Goal: Task Accomplishment & Management: Manage account settings

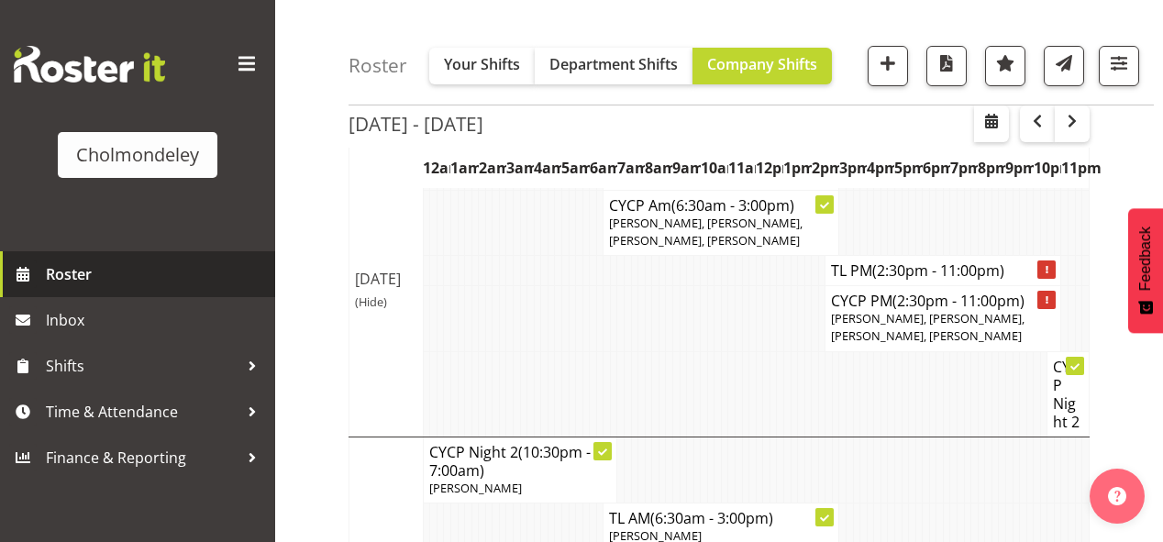
scroll to position [147, 0]
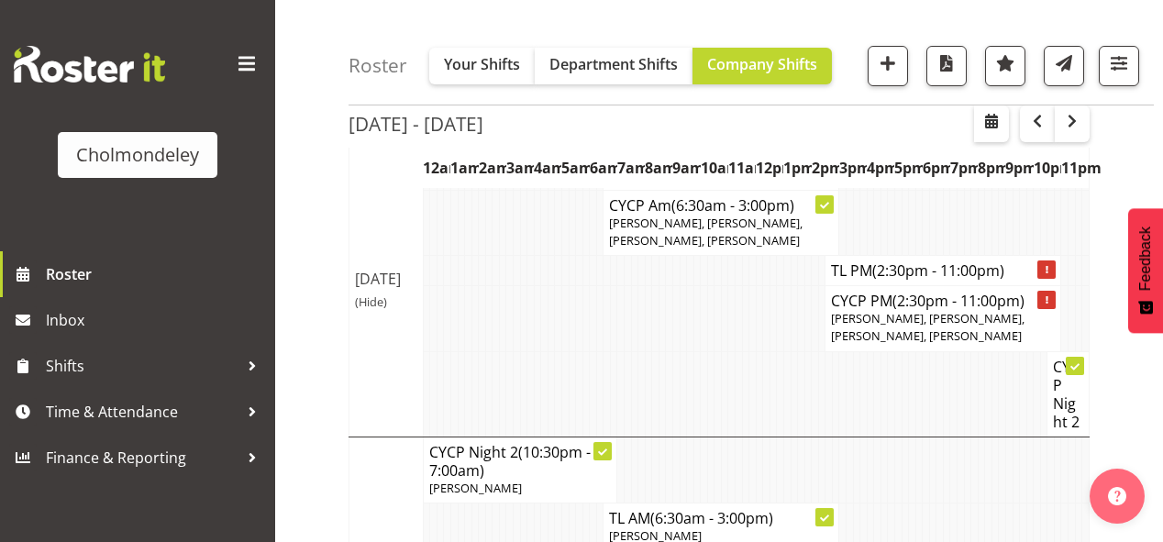
click at [78, 238] on div "Cholmondeley" at bounding box center [137, 125] width 275 height 251
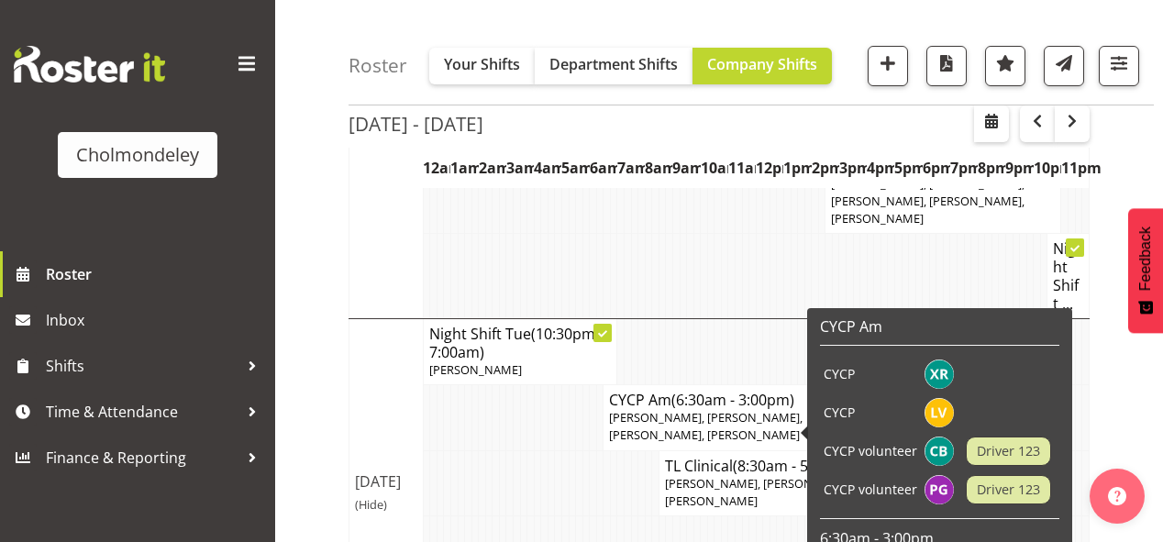
scroll to position [734, 0]
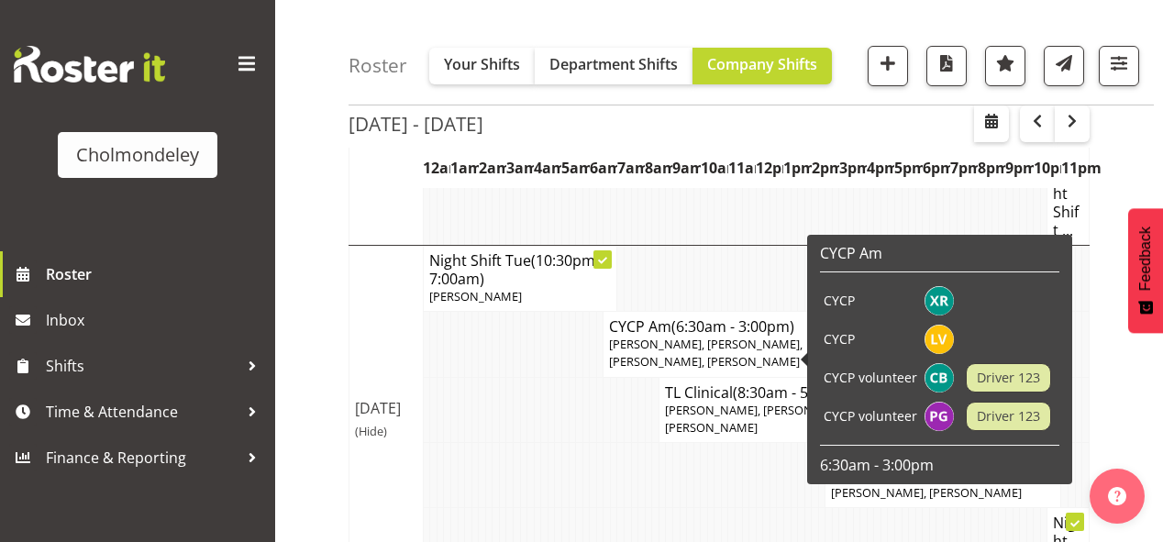
click at [187, 508] on div "Cholmondeley Roster Inbox Shifts Time & Attendance Finance & Reporting" at bounding box center [137, 271] width 275 height 542
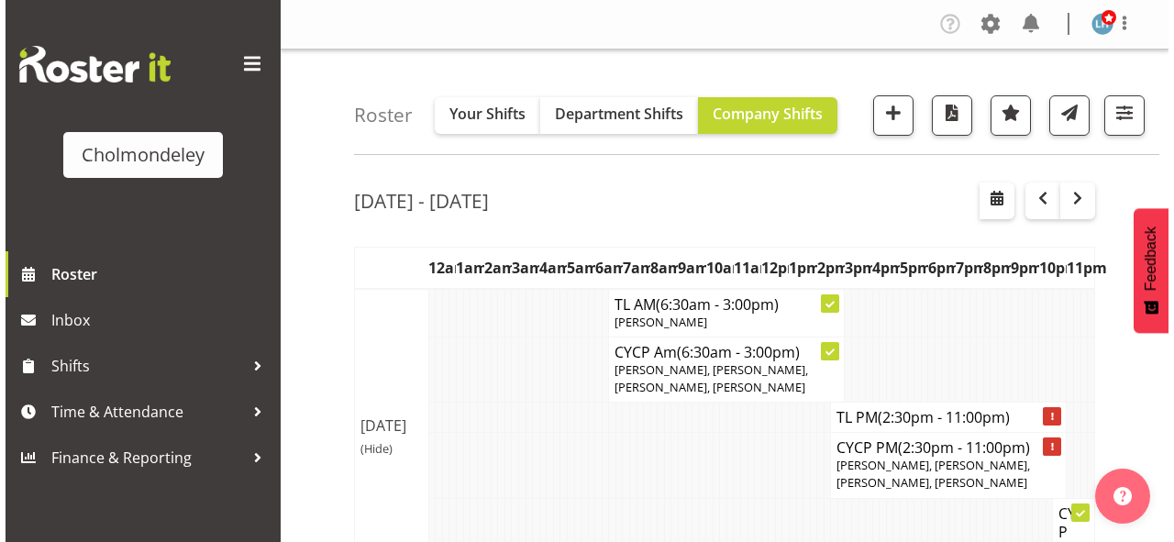
scroll to position [147, 0]
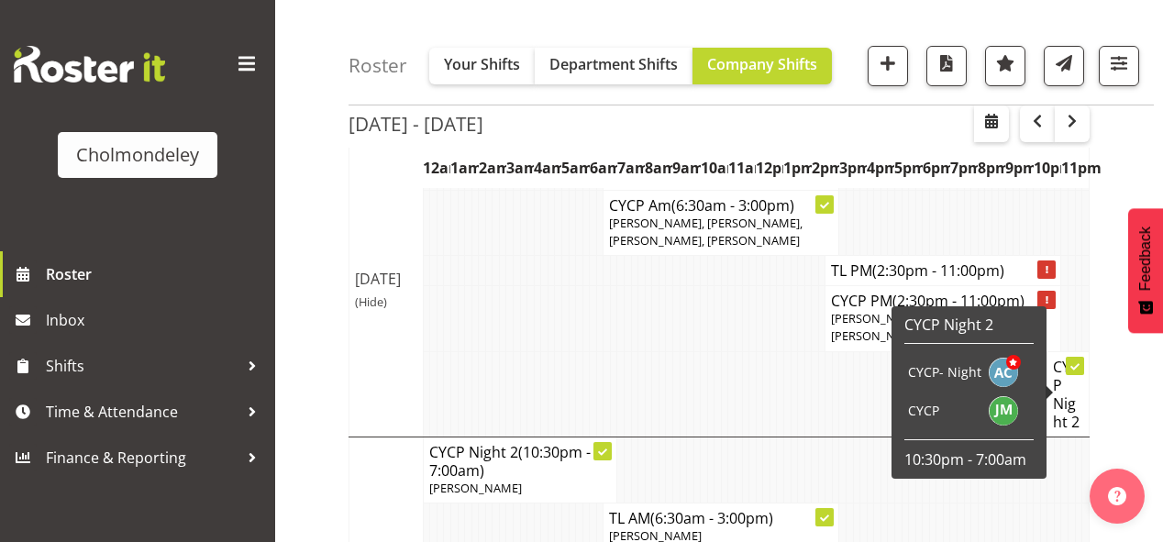
click at [1076, 380] on h4 "CYCP Night 2" at bounding box center [1068, 394] width 30 height 73
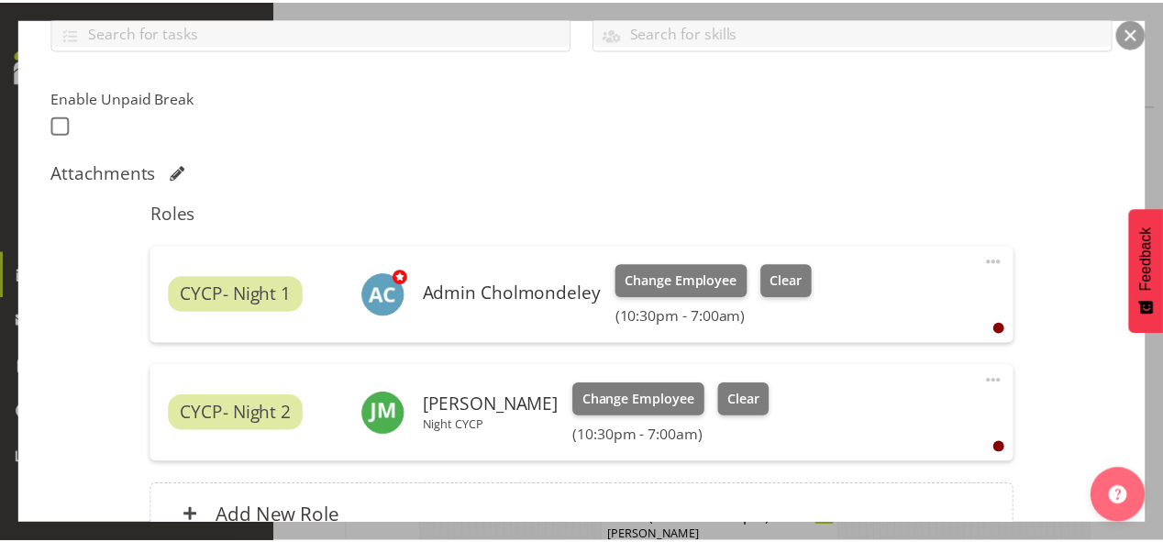
scroll to position [587, 0]
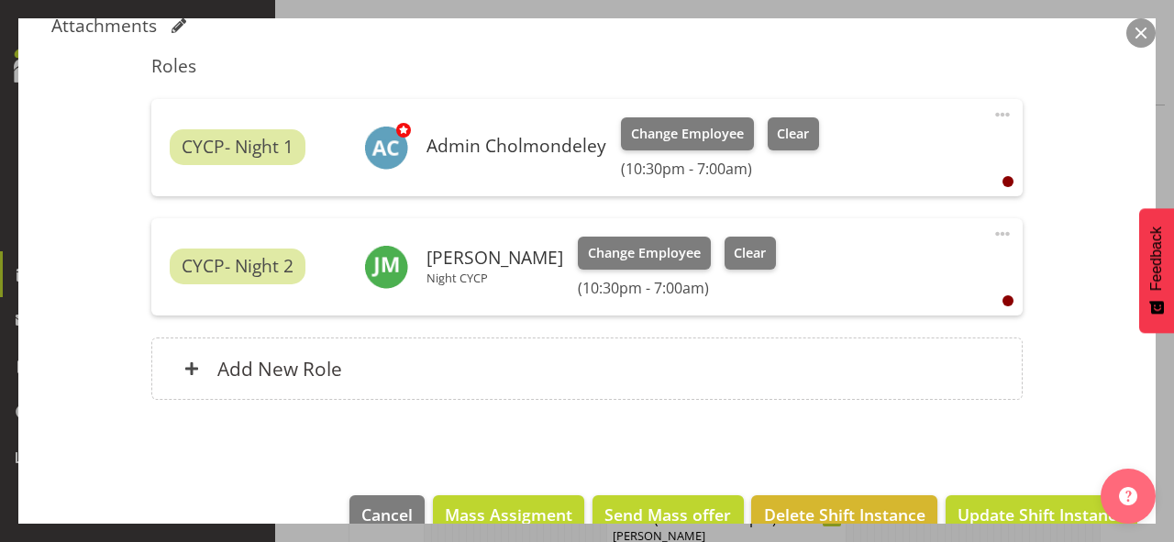
click at [1145, 30] on button "button" at bounding box center [1140, 32] width 29 height 29
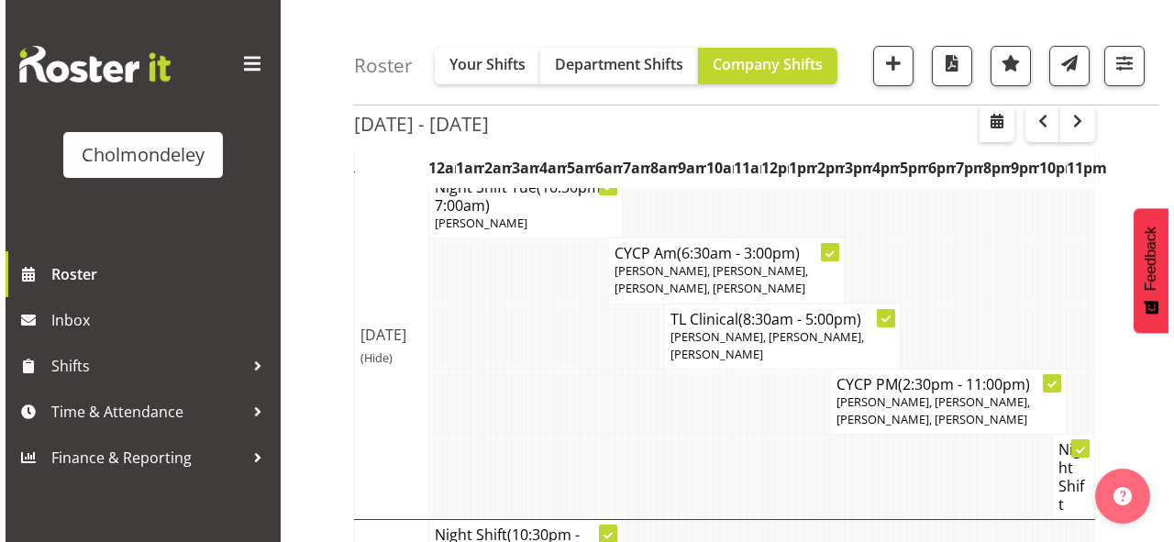
scroll to position [881, 0]
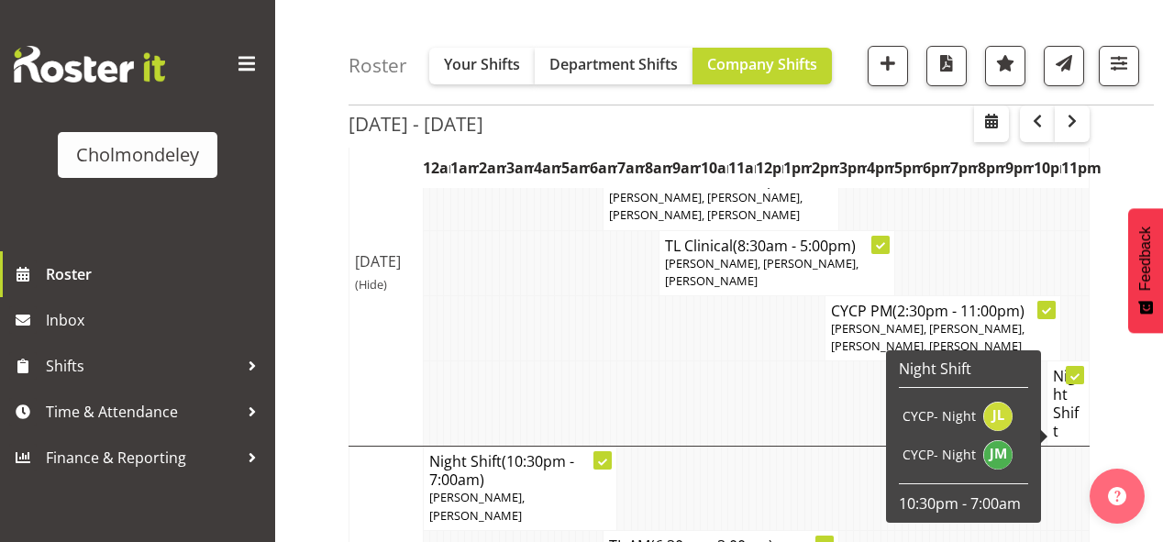
click at [1064, 426] on h4 "Night Shift" at bounding box center [1068, 403] width 30 height 73
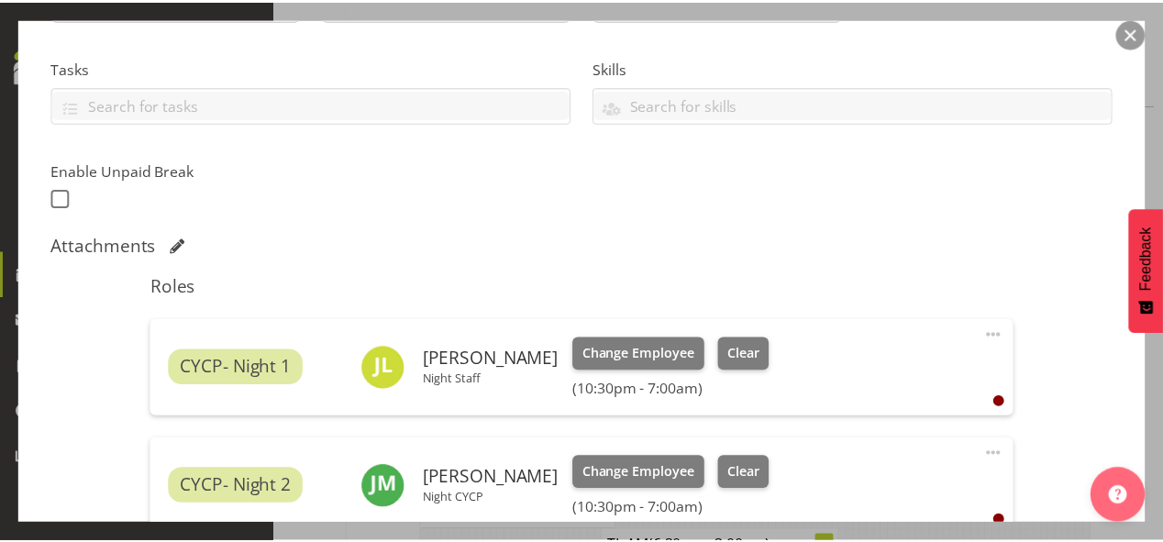
scroll to position [440, 0]
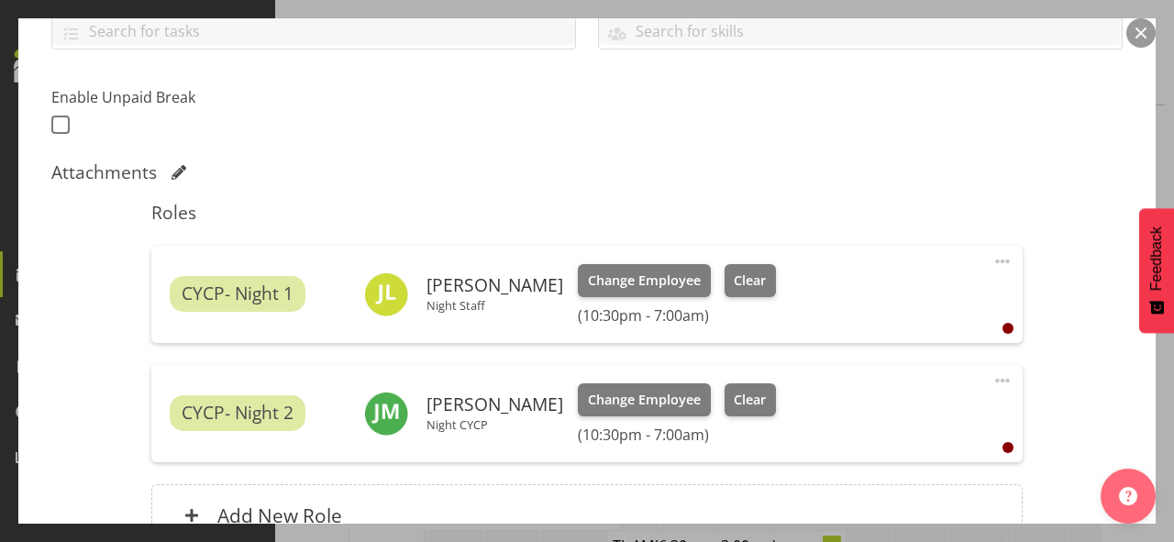
click at [1144, 35] on button "button" at bounding box center [1140, 32] width 29 height 29
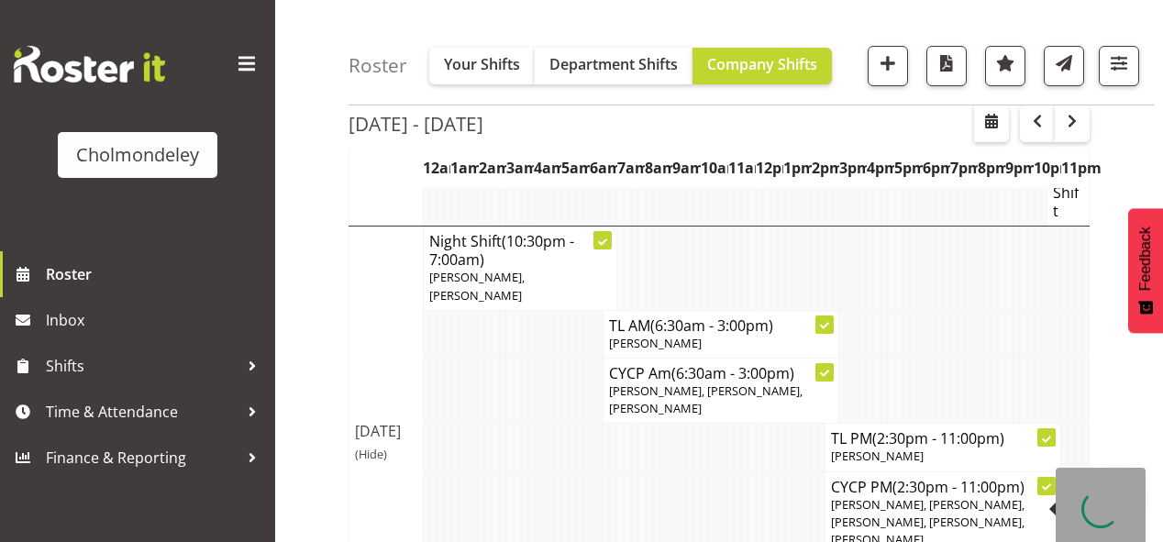
scroll to position [1394, 0]
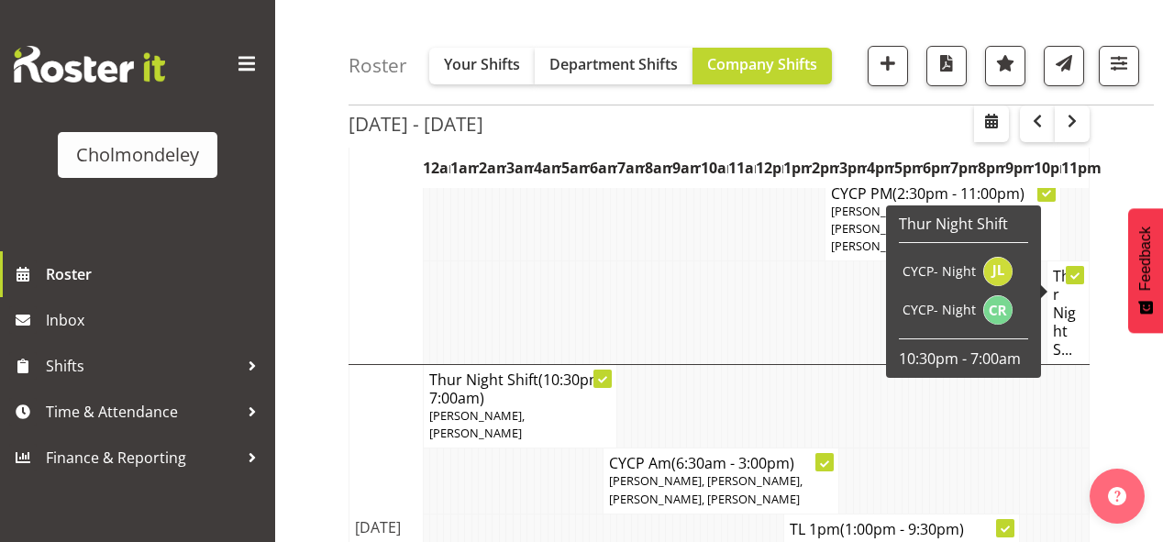
click at [1071, 287] on h4 "Thur Night S..." at bounding box center [1068, 313] width 30 height 92
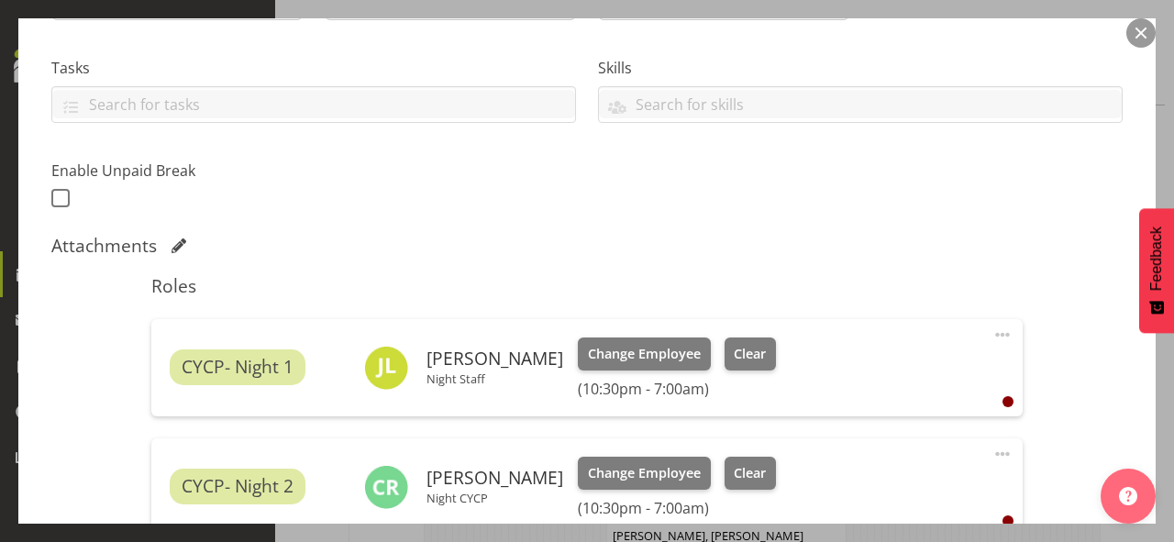
scroll to position [514, 0]
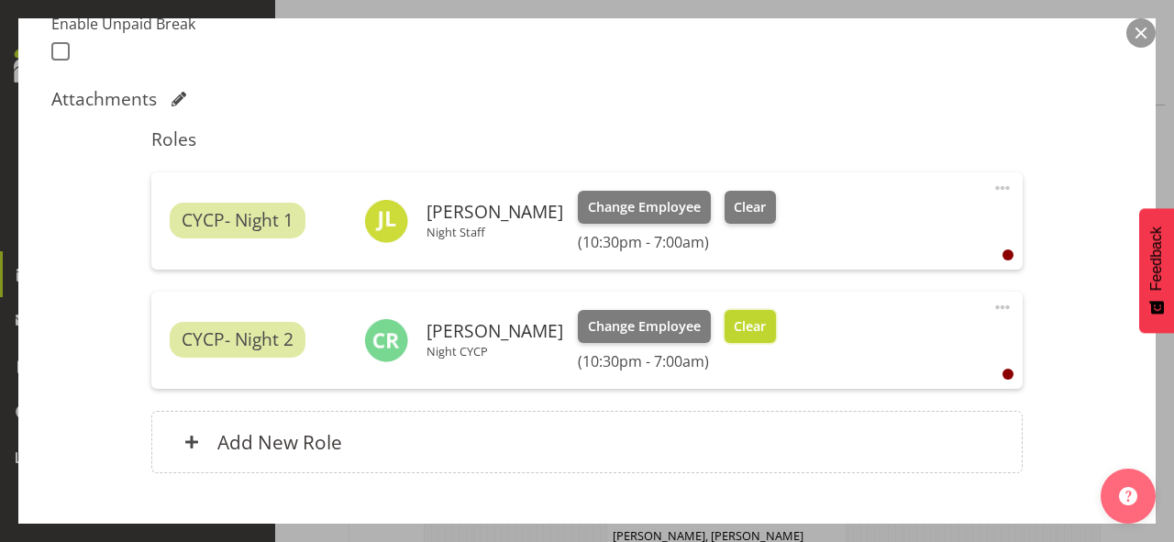
click at [734, 328] on span "Clear" at bounding box center [750, 326] width 32 height 20
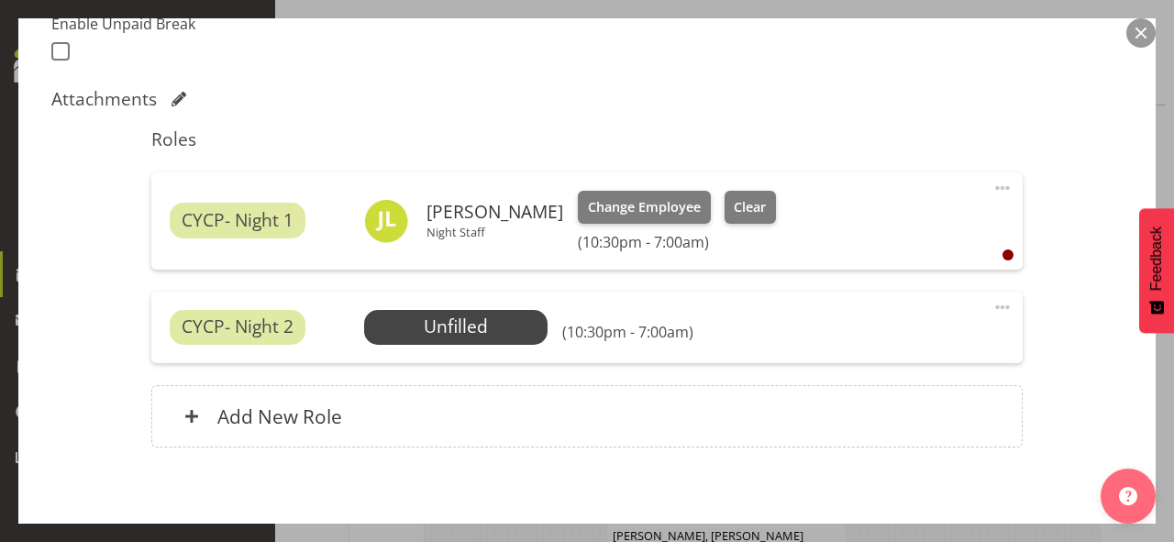
scroll to position [600, 0]
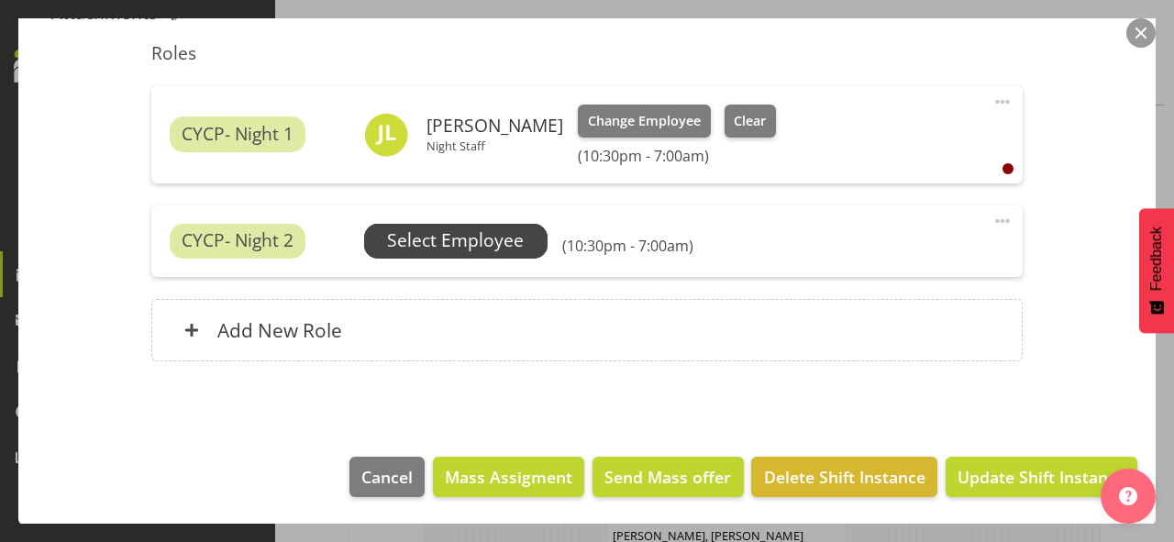
click at [443, 232] on span "Select Employee" at bounding box center [455, 240] width 137 height 27
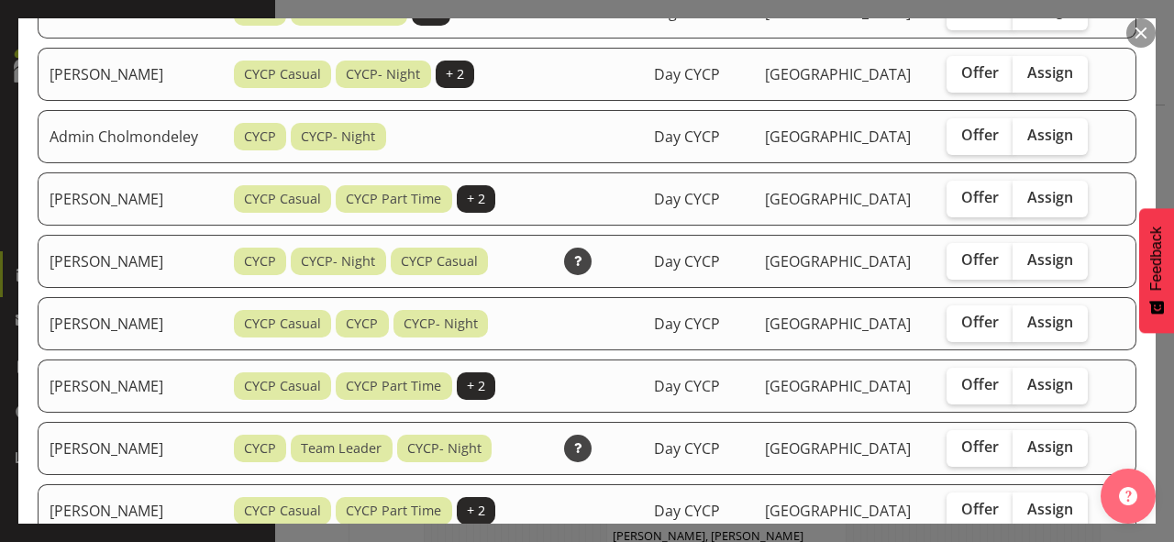
scroll to position [367, 0]
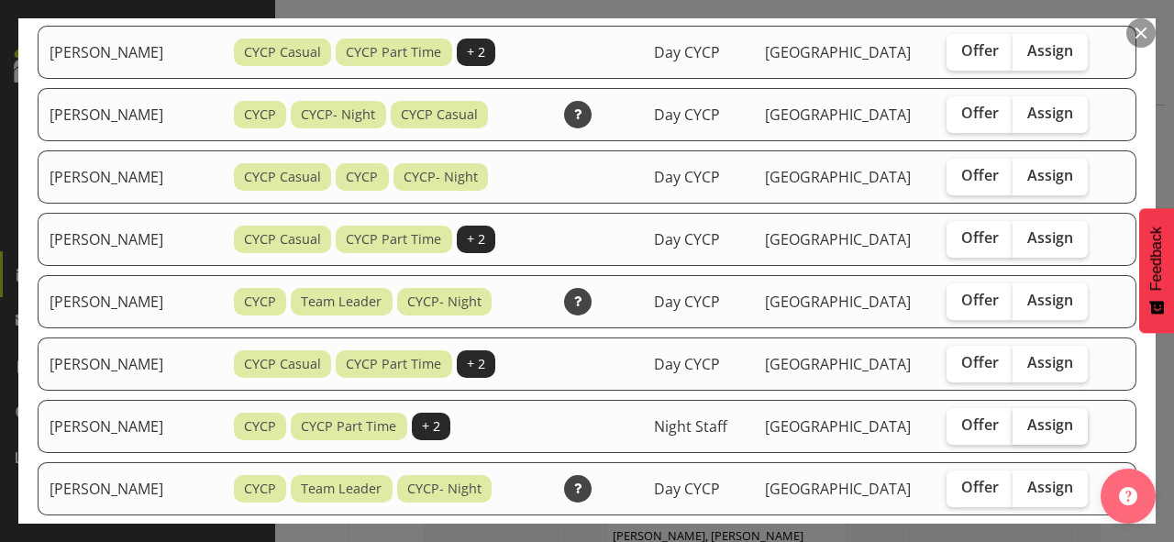
click at [1046, 421] on span "Assign" at bounding box center [1050, 424] width 46 height 18
click at [1025, 421] on input "Assign" at bounding box center [1019, 425] width 12 height 12
checkbox input "true"
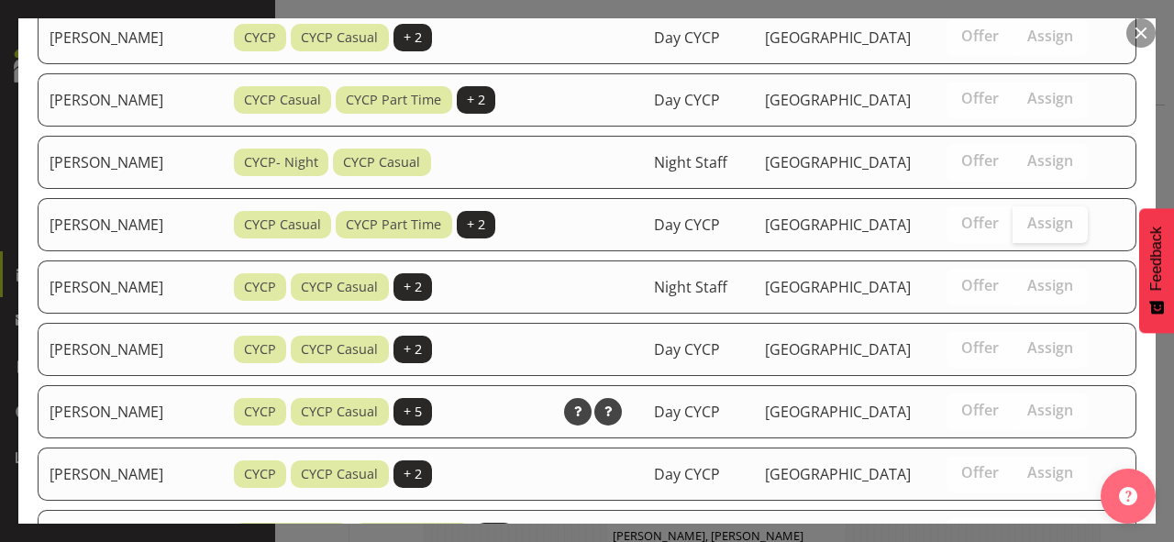
scroll to position [1018, 0]
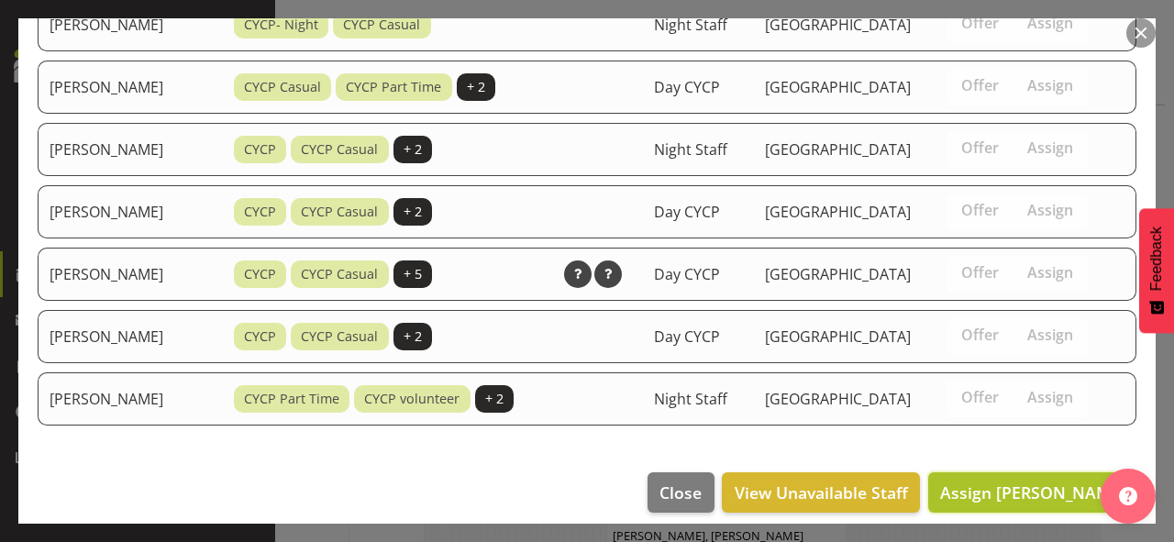
click at [1036, 482] on span "Assign [PERSON_NAME]" at bounding box center [1032, 493] width 185 height 22
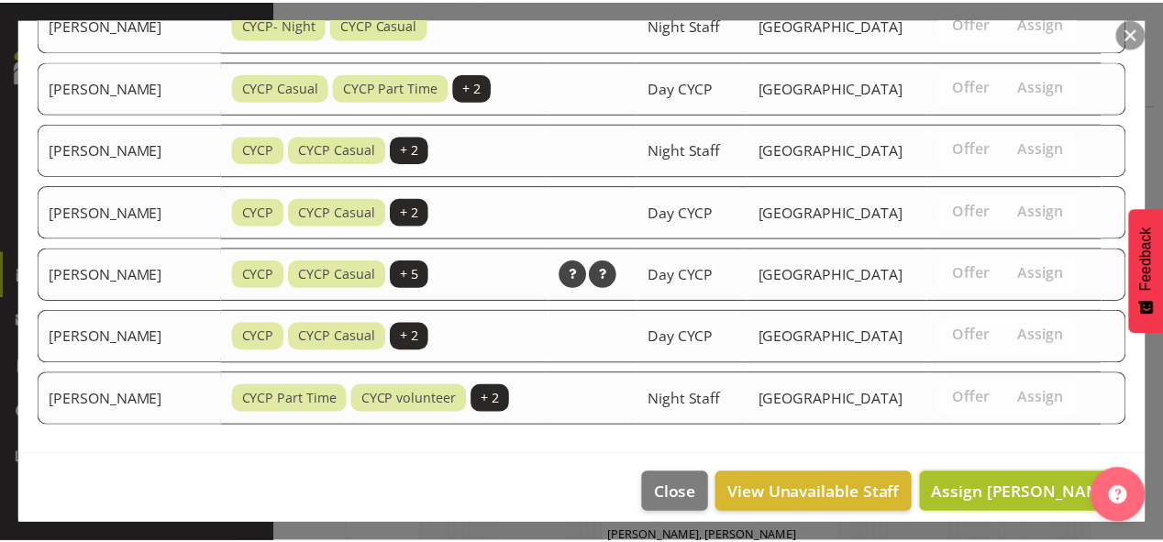
scroll to position [1394, 0]
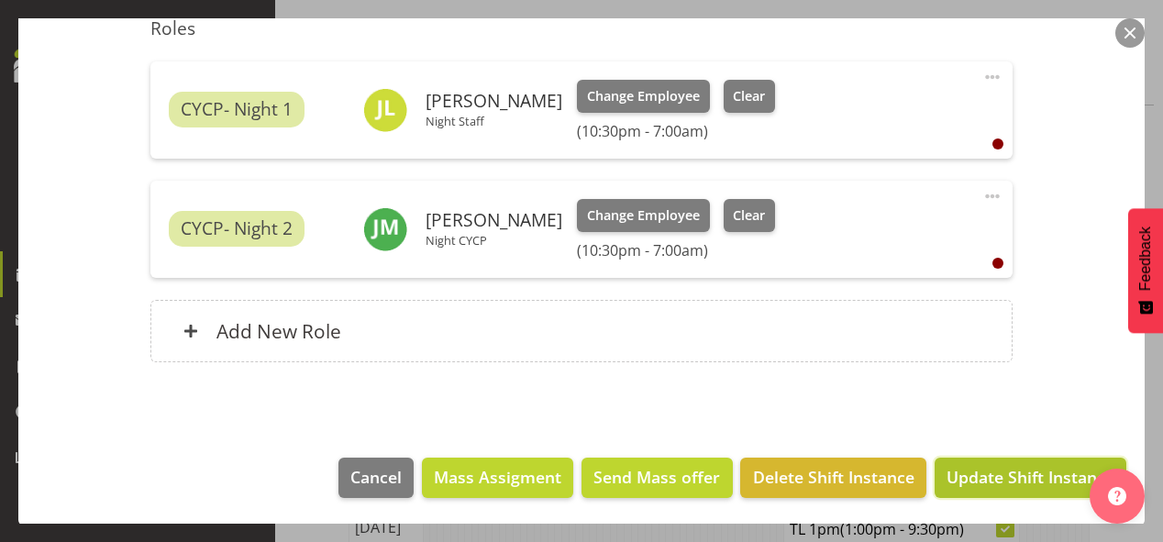
click at [1013, 475] on span "Update Shift Instance" at bounding box center [1031, 477] width 168 height 24
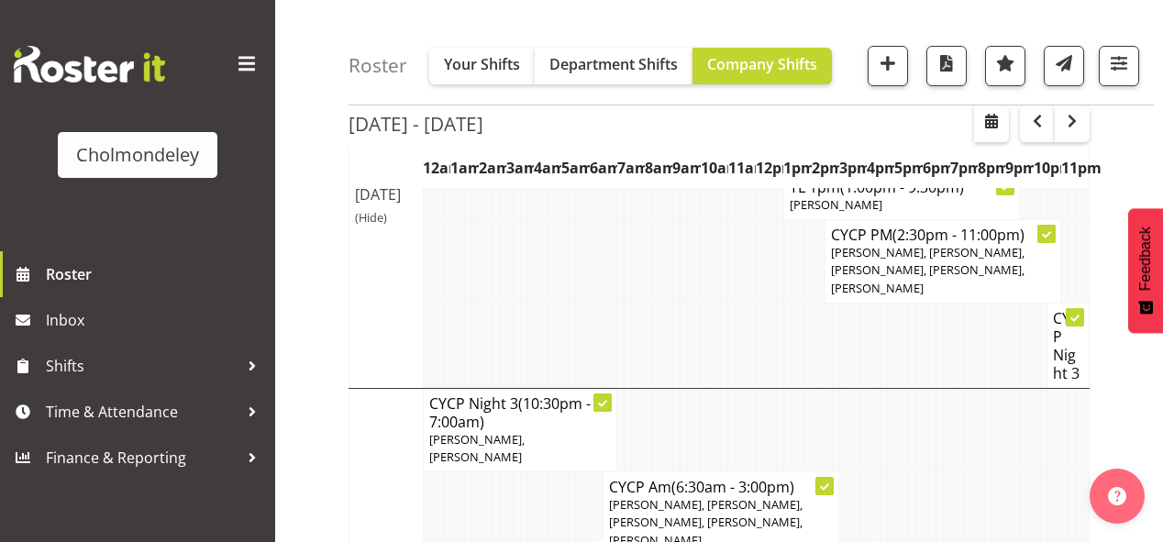
scroll to position [1680, 0]
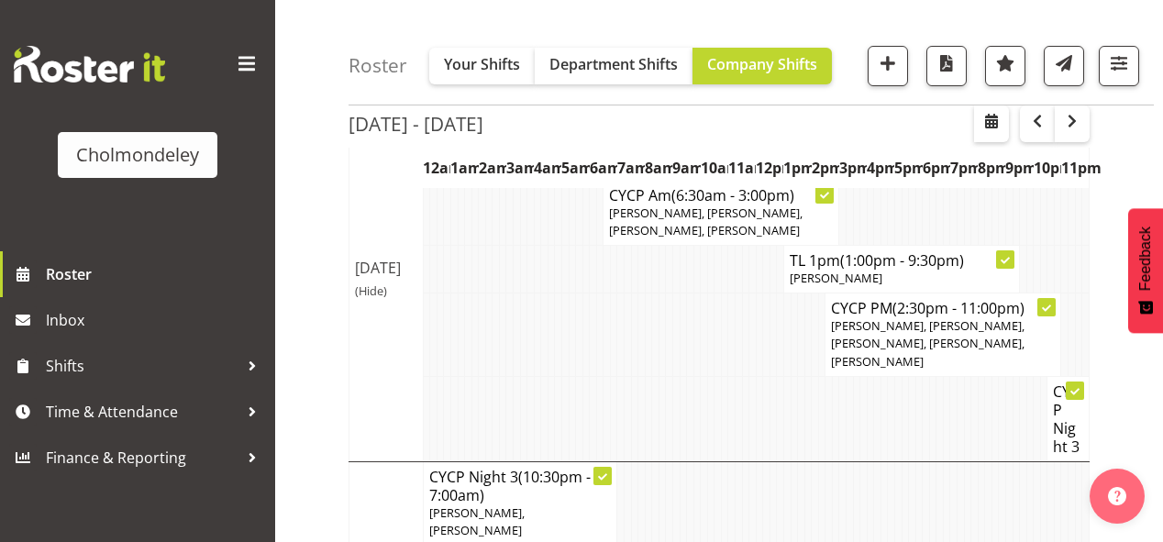
click at [683, 376] on td at bounding box center [683, 418] width 7 height 85
click at [1071, 387] on icon at bounding box center [1074, 391] width 9 height 9
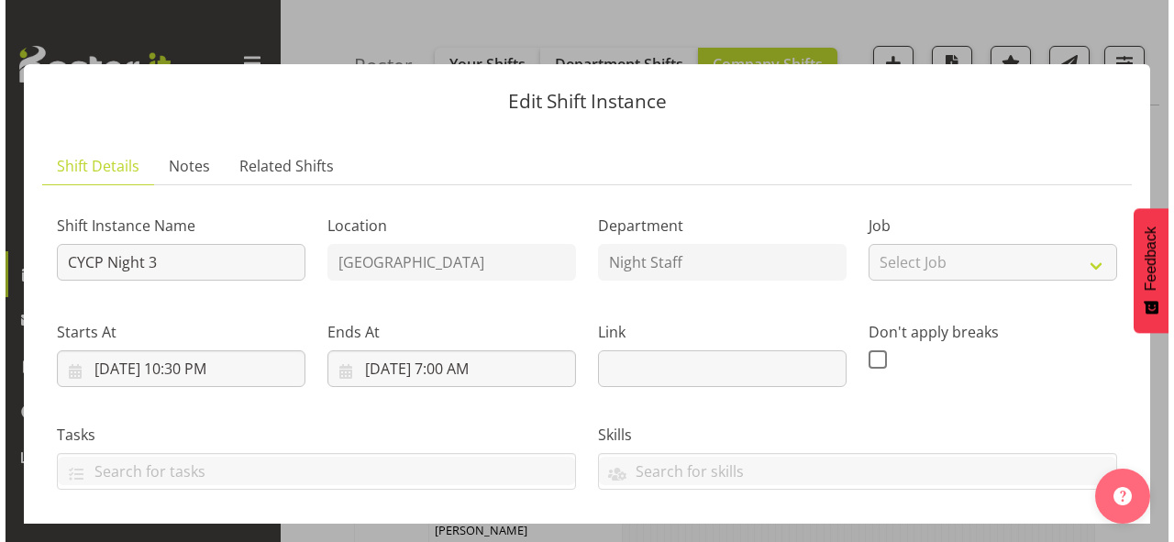
scroll to position [1645, 0]
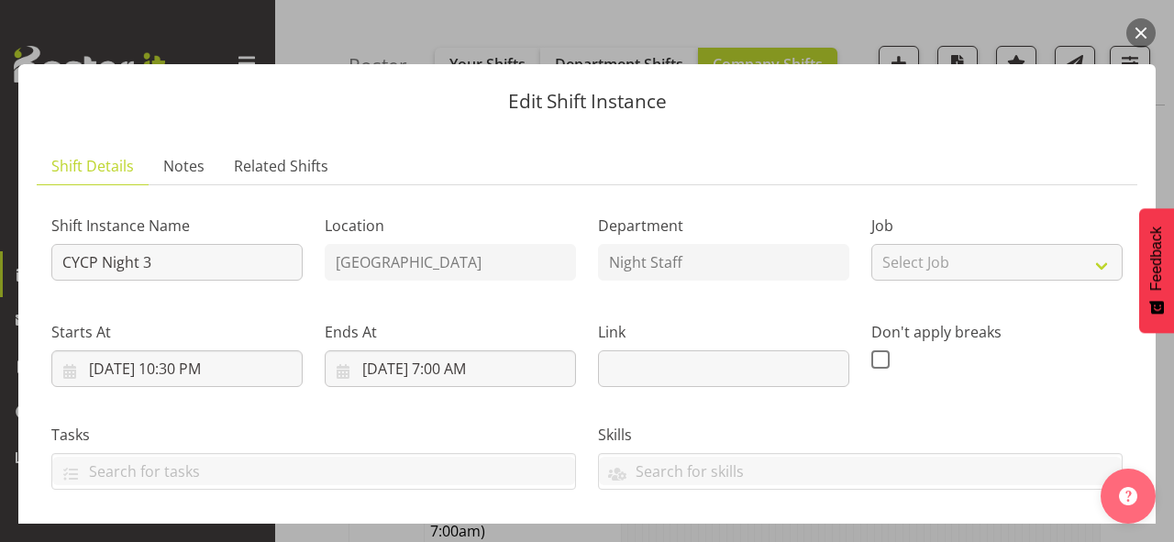
click at [1064, 360] on div "Don't apply breaks" at bounding box center [996, 347] width 251 height 53
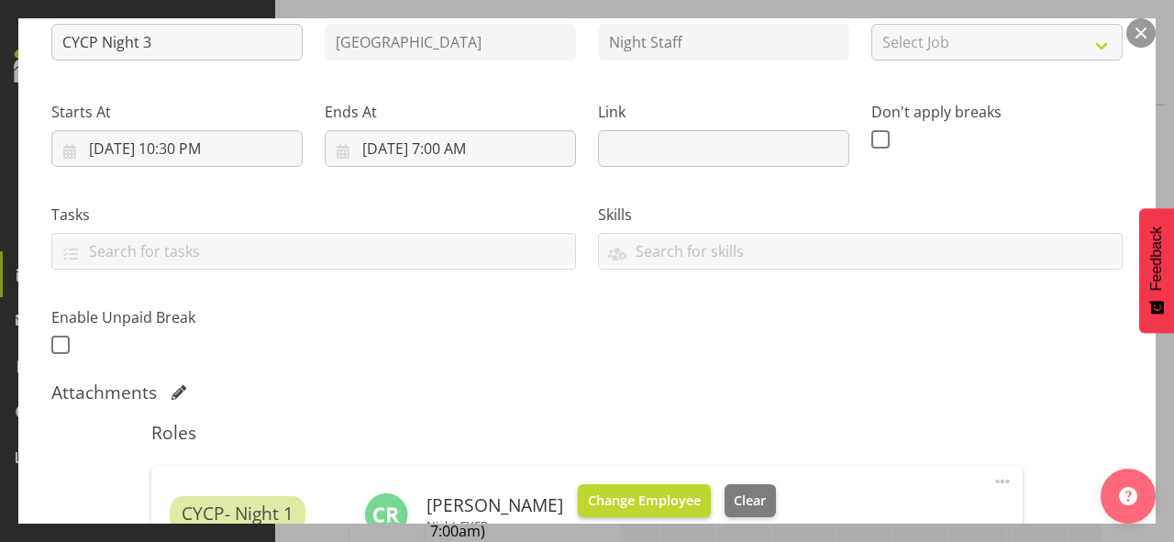
scroll to position [367, 0]
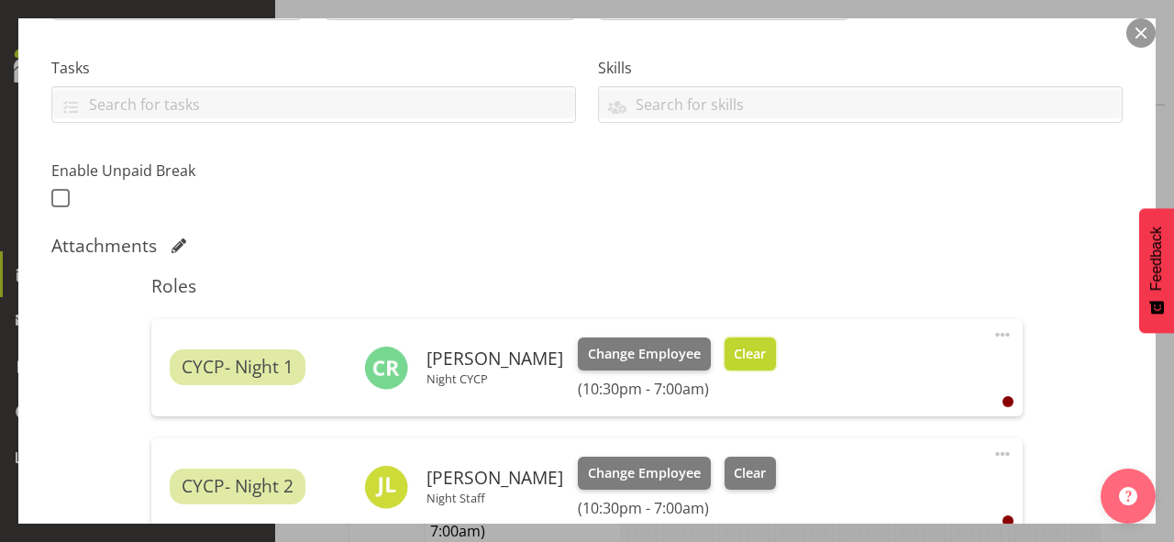
click at [733, 341] on button "Clear" at bounding box center [751, 354] width 52 height 33
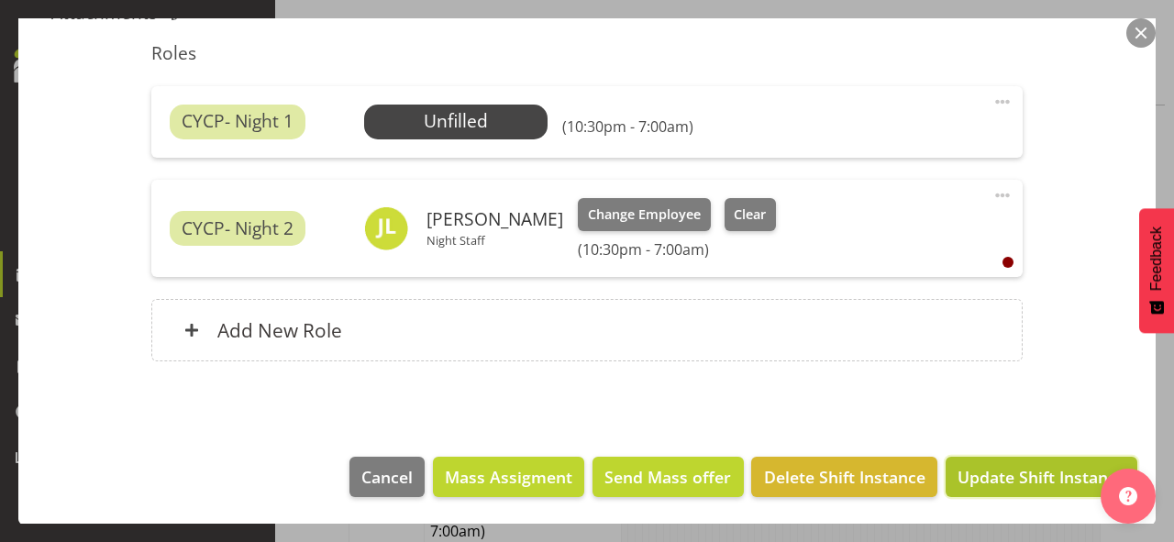
click at [994, 482] on span "Update Shift Instance" at bounding box center [1042, 477] width 168 height 24
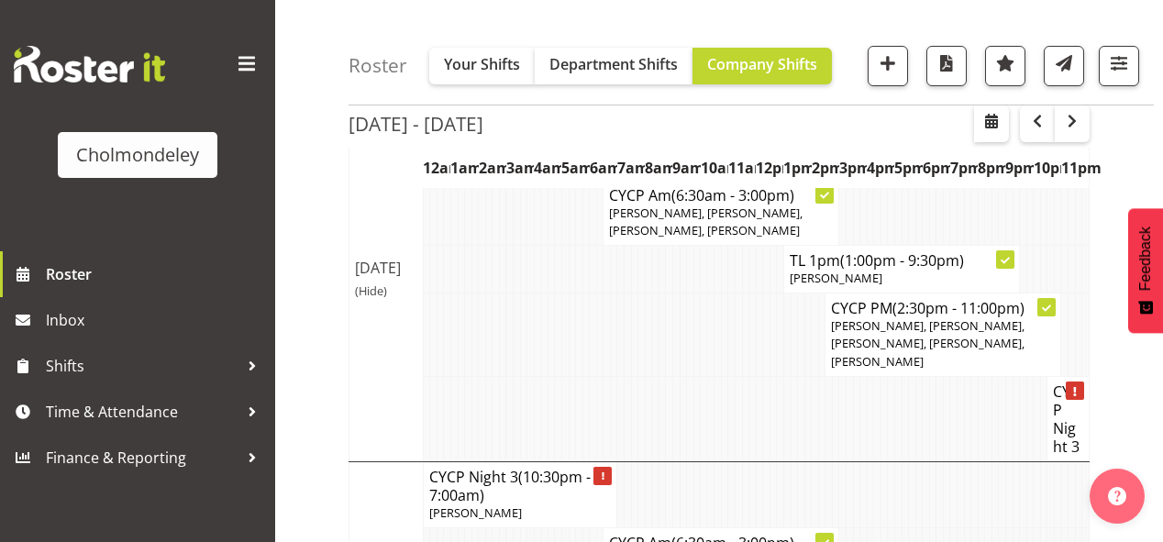
scroll to position [1827, 0]
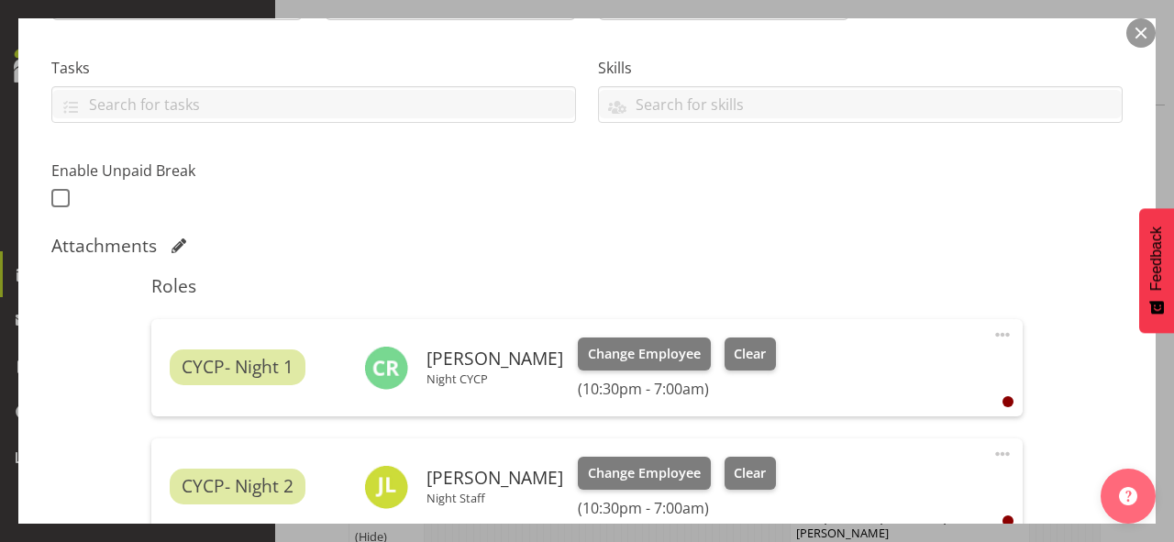
scroll to position [440, 0]
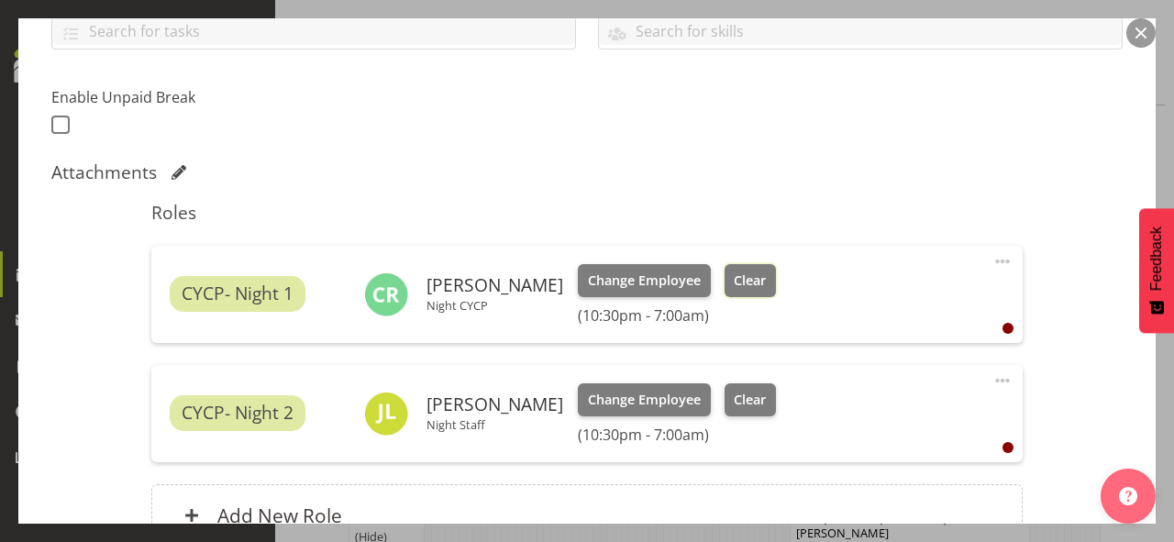
click at [734, 271] on span "Clear" at bounding box center [750, 281] width 32 height 20
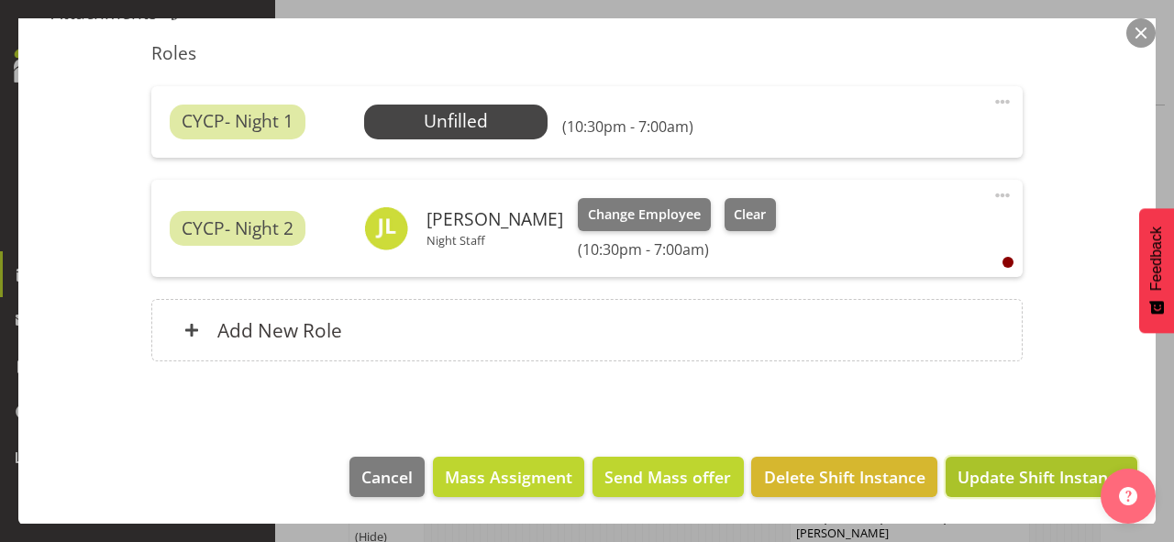
click at [998, 475] on span "Update Shift Instance" at bounding box center [1042, 477] width 168 height 24
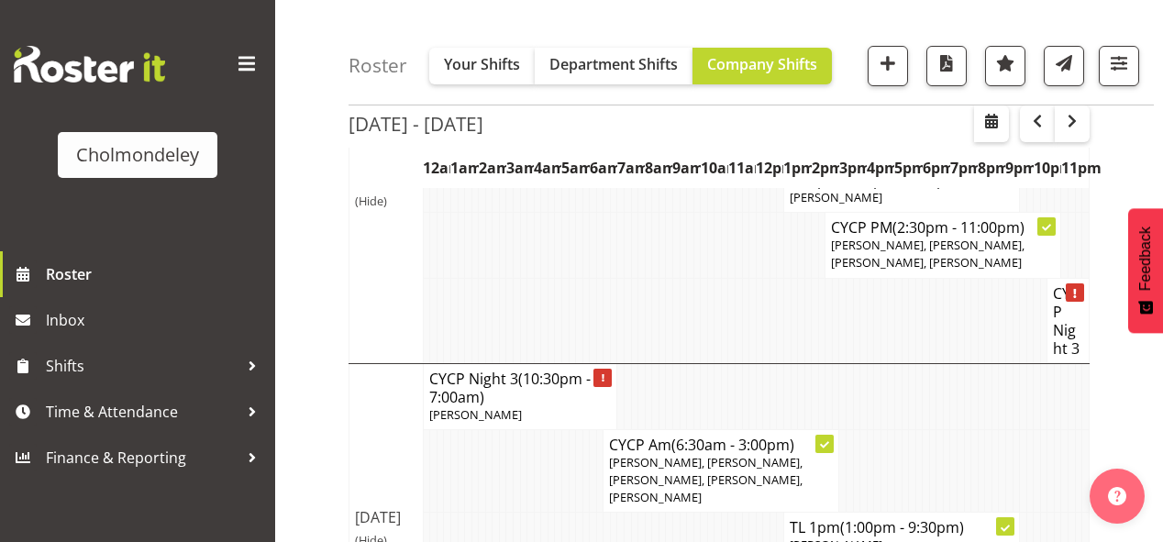
scroll to position [1908, 0]
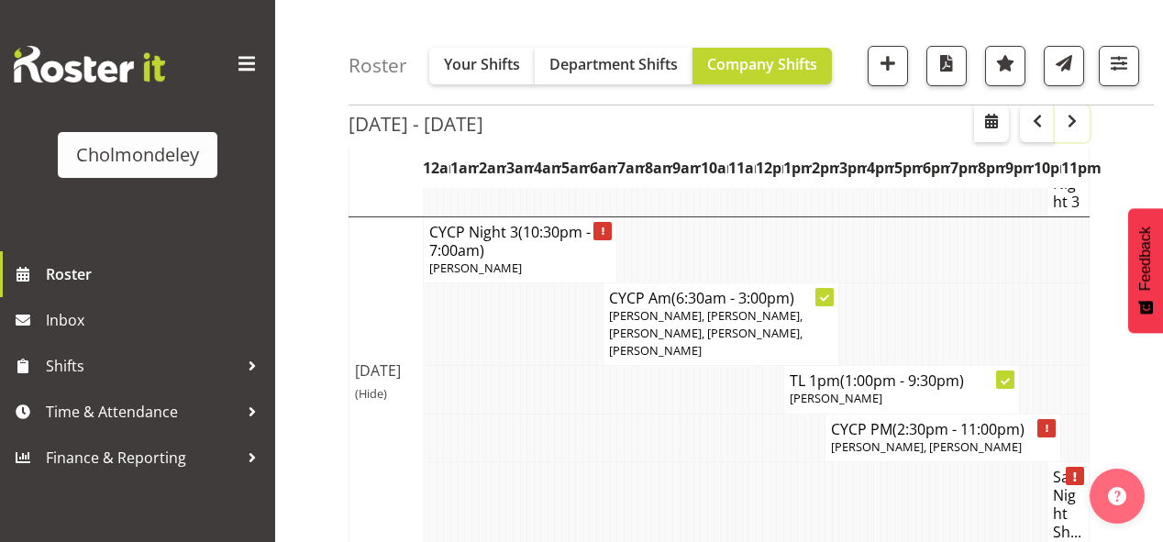
click at [1072, 126] on span "button" at bounding box center [1072, 121] width 22 height 22
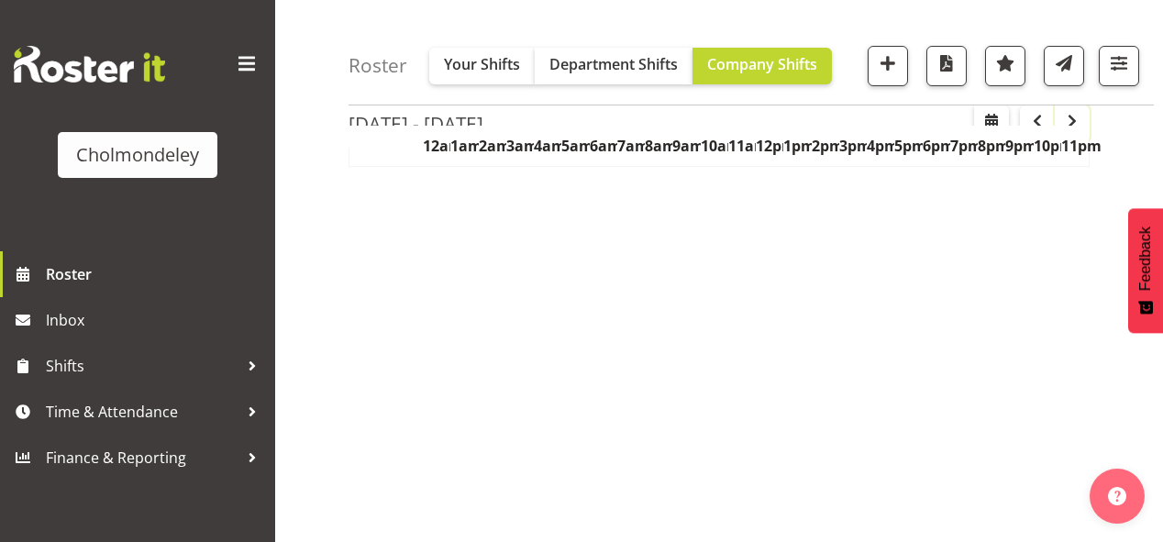
scroll to position [360, 0]
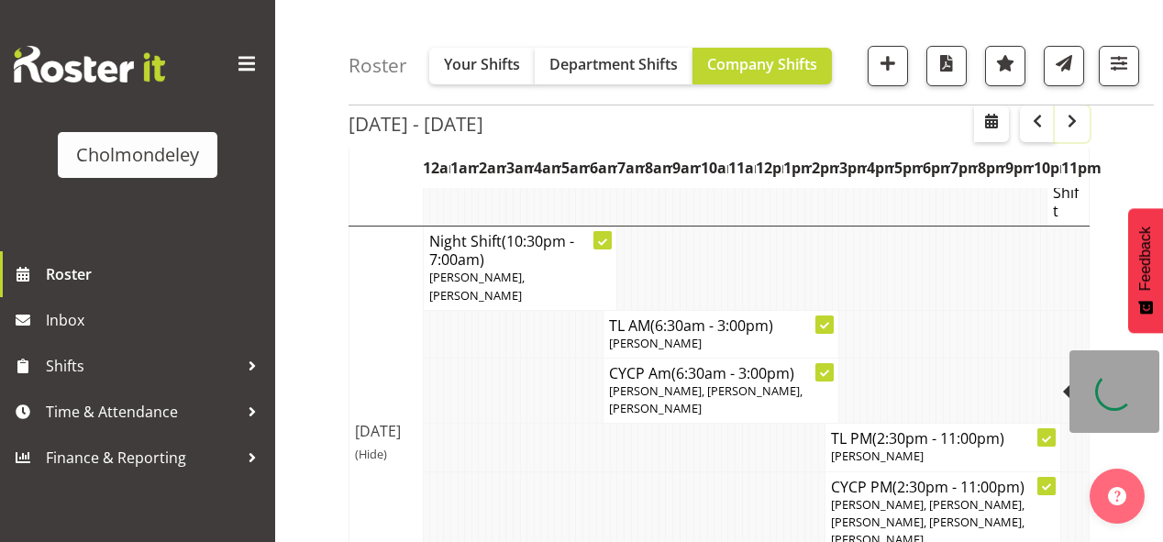
scroll to position [1247, 0]
